Goal: Information Seeking & Learning: Learn about a topic

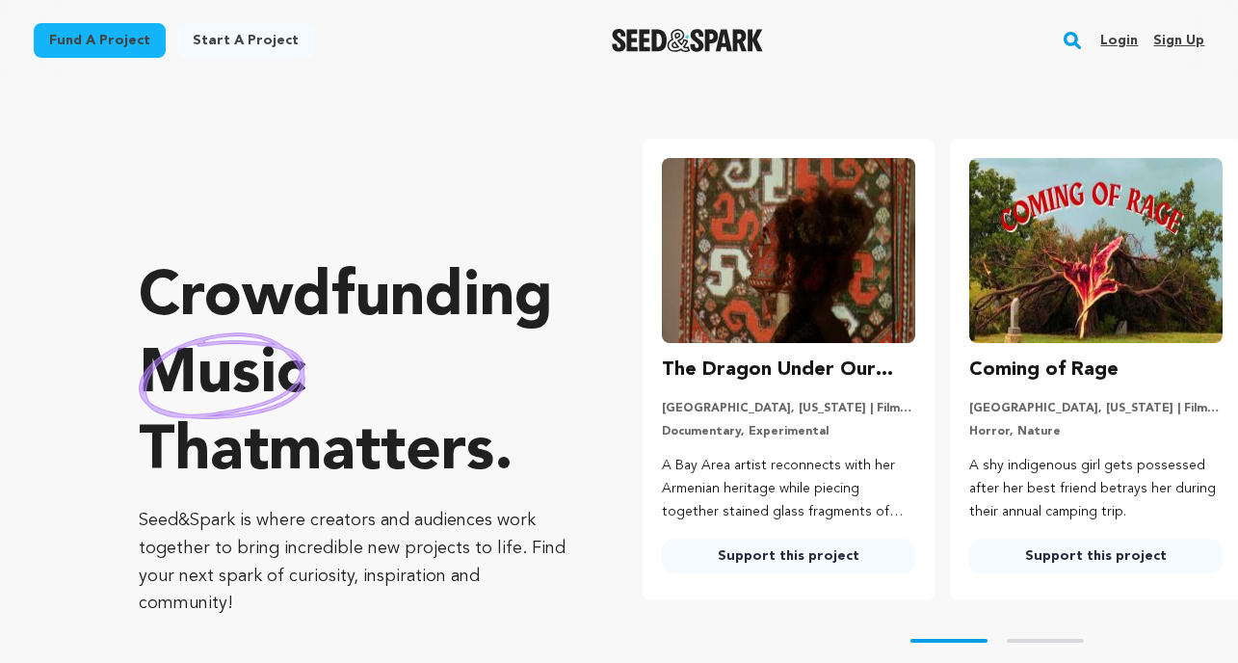
click at [1077, 50] on rect "button" at bounding box center [1072, 40] width 23 height 23
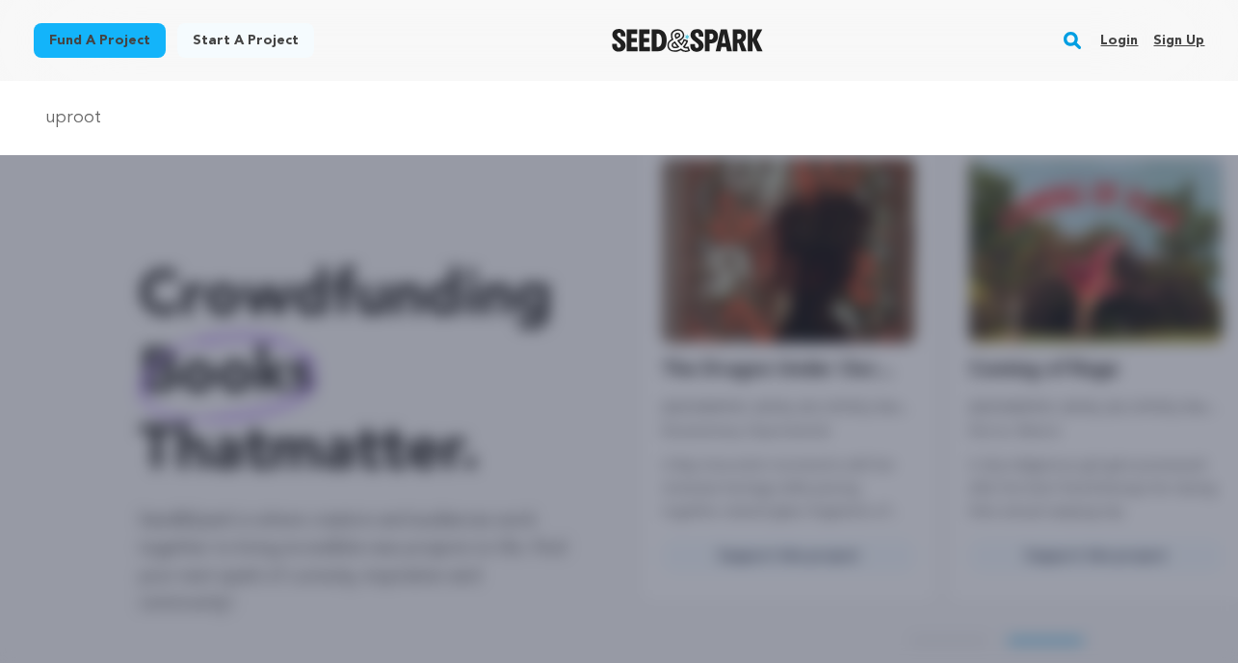
scroll to position [0, 323]
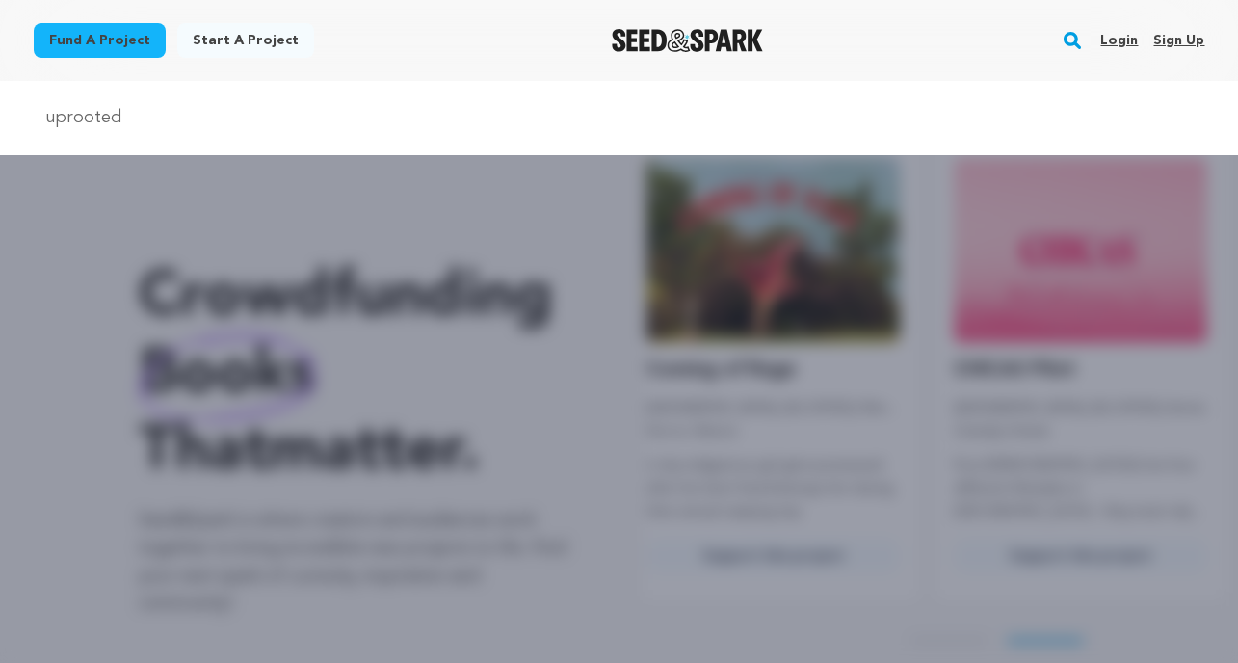
type input "uprooted"
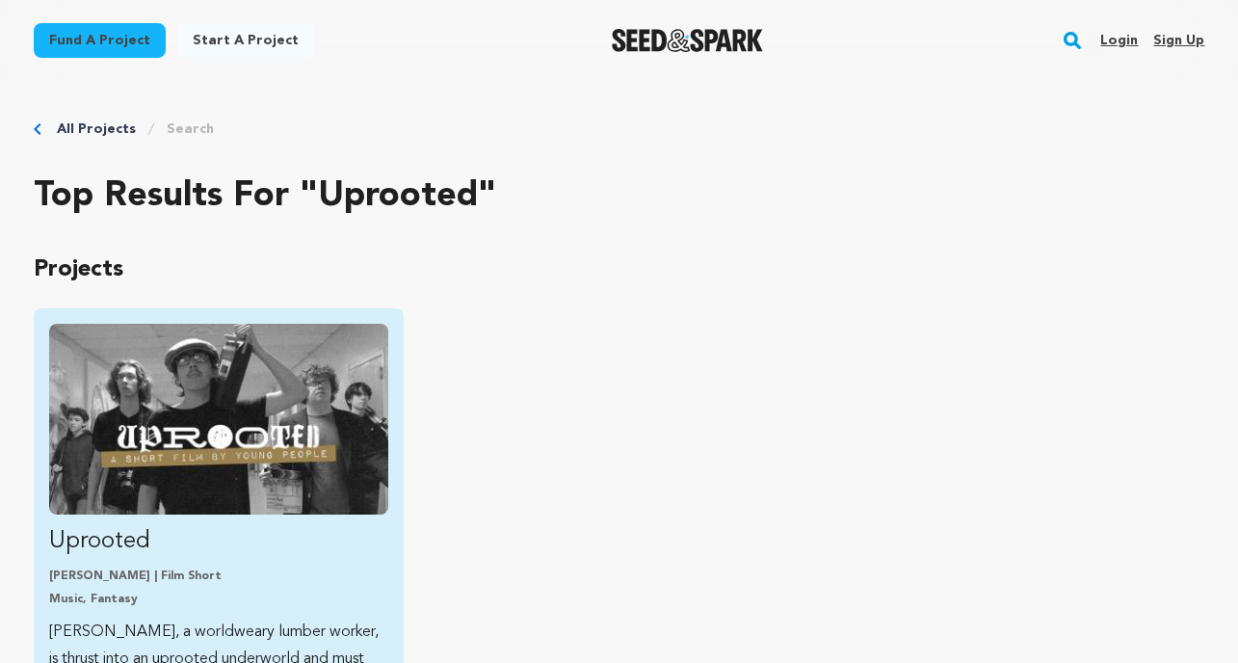
click at [202, 423] on img "Fund Uprooted" at bounding box center [218, 419] width 339 height 191
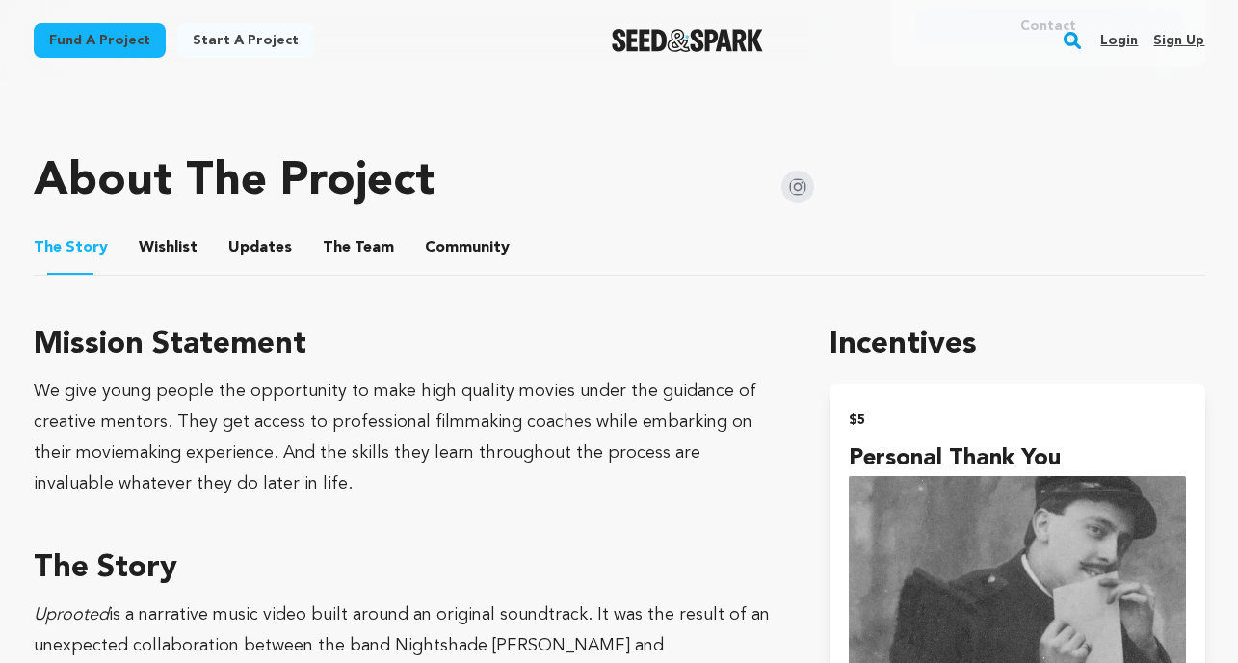
scroll to position [896, 0]
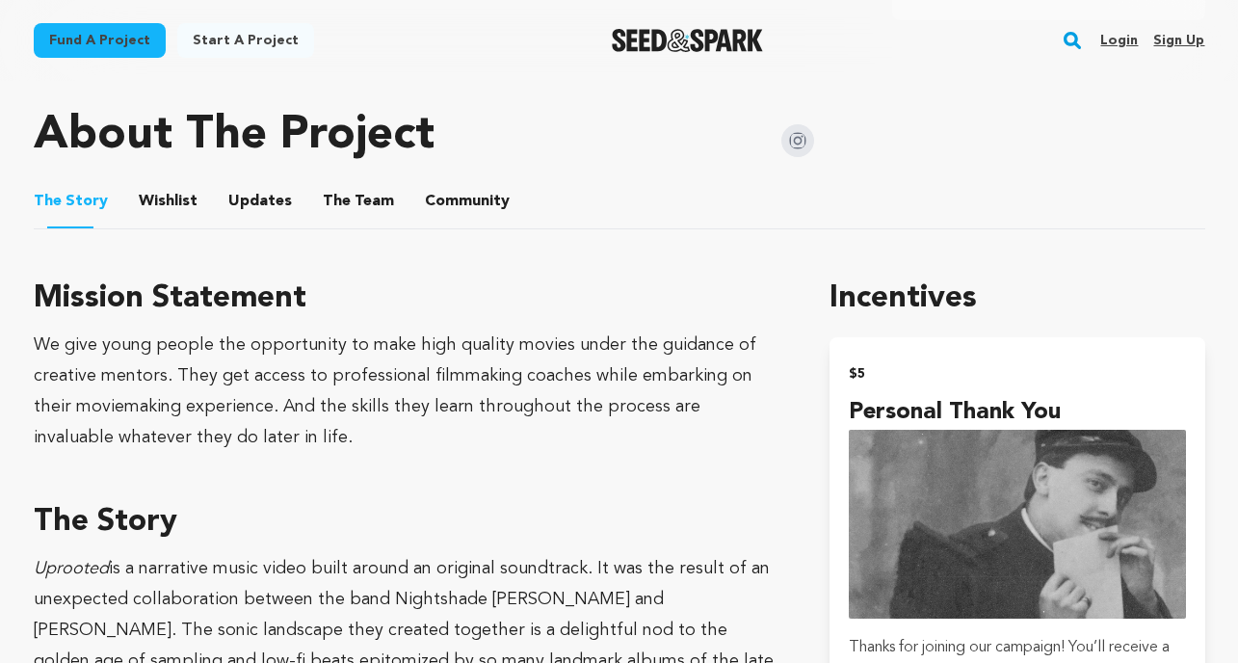
click at [253, 207] on button "Updates" at bounding box center [260, 205] width 46 height 46
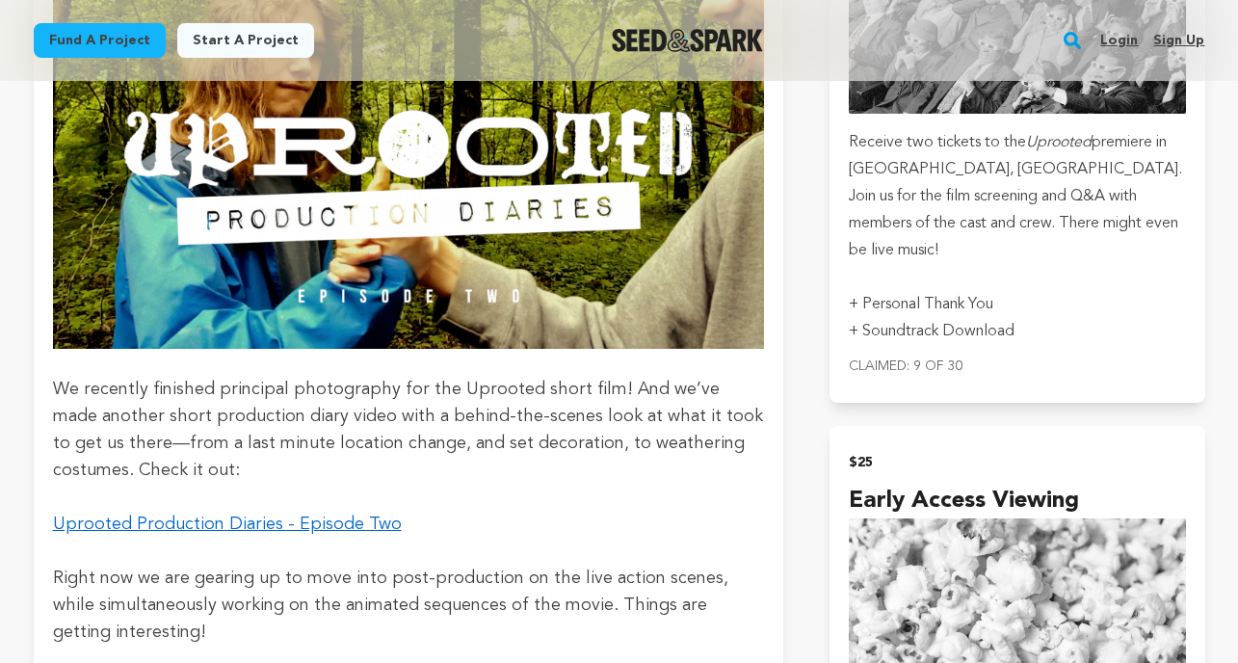
scroll to position [2299, 0]
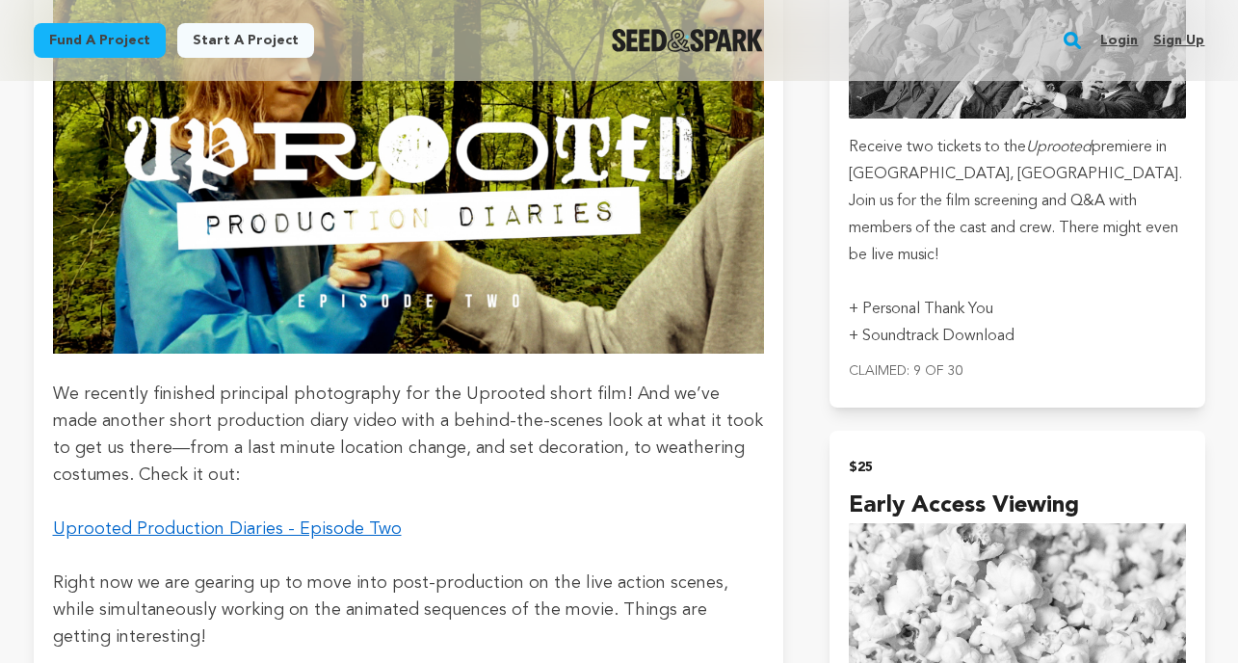
click at [282, 532] on link "Uprooted Production Diaries - Episode Two" at bounding box center [227, 528] width 349 height 17
